Goal: Check status: Check status

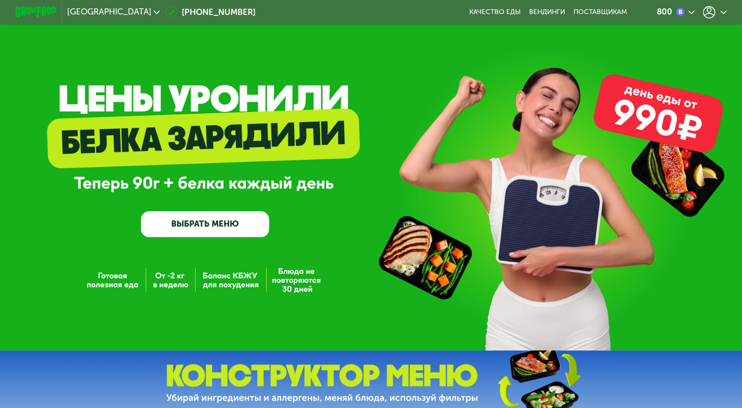
click at [703, 8] on icon at bounding box center [709, 12] width 12 height 12
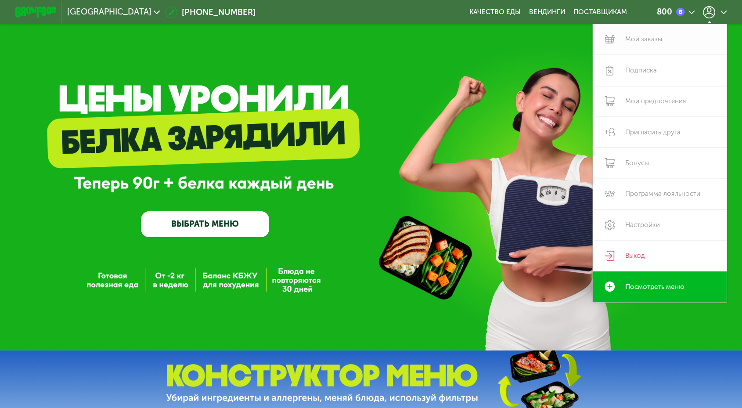
click at [598, 34] on link "Мои заказы" at bounding box center [660, 39] width 134 height 31
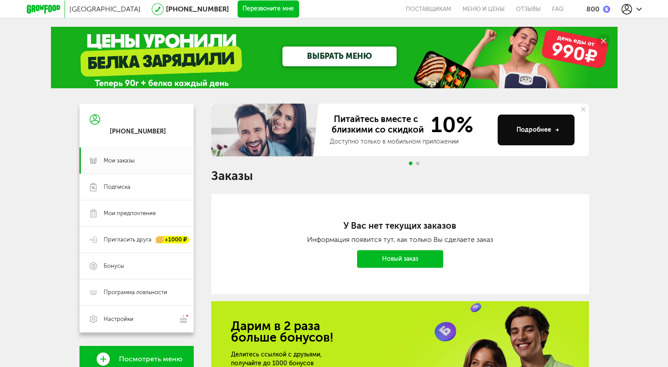
click at [470, 188] on div "**********" at bounding box center [399, 299] width 377 height 391
